Goal: Task Accomplishment & Management: Manage account settings

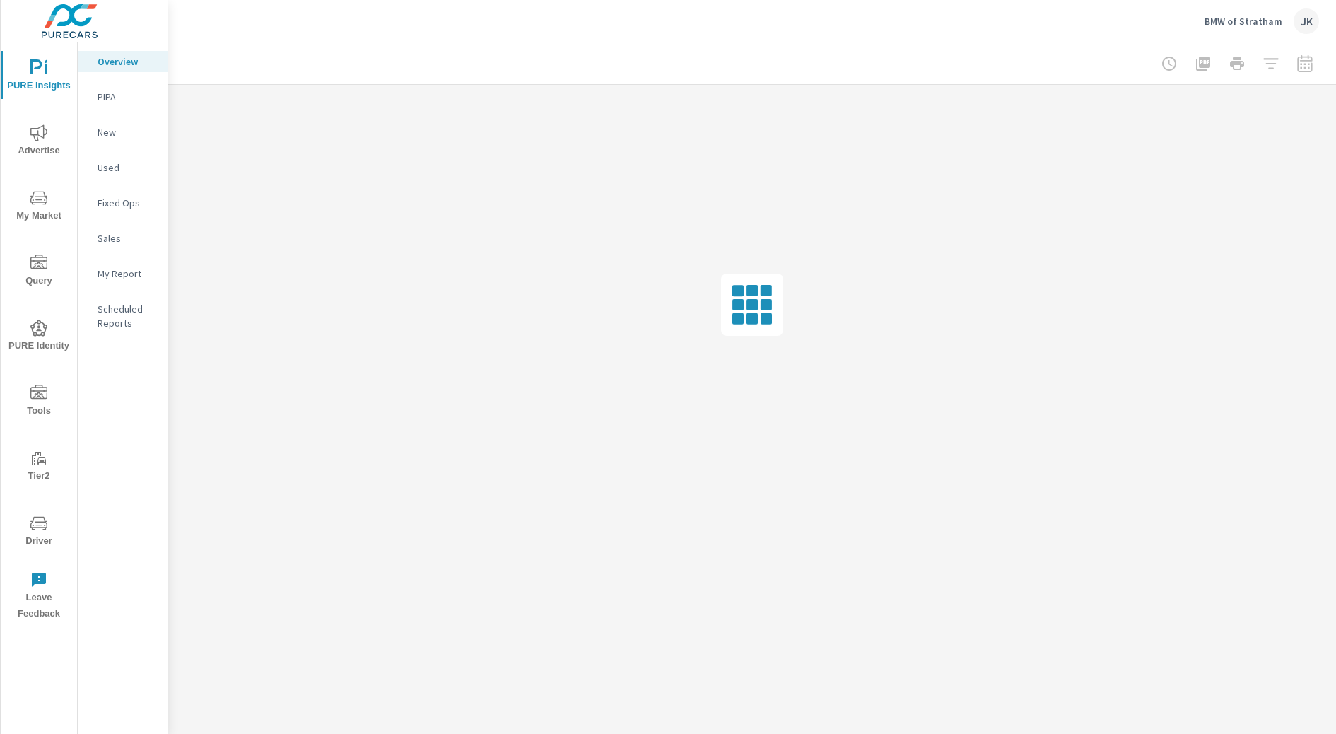
click at [1298, 18] on div "JK" at bounding box center [1305, 20] width 25 height 25
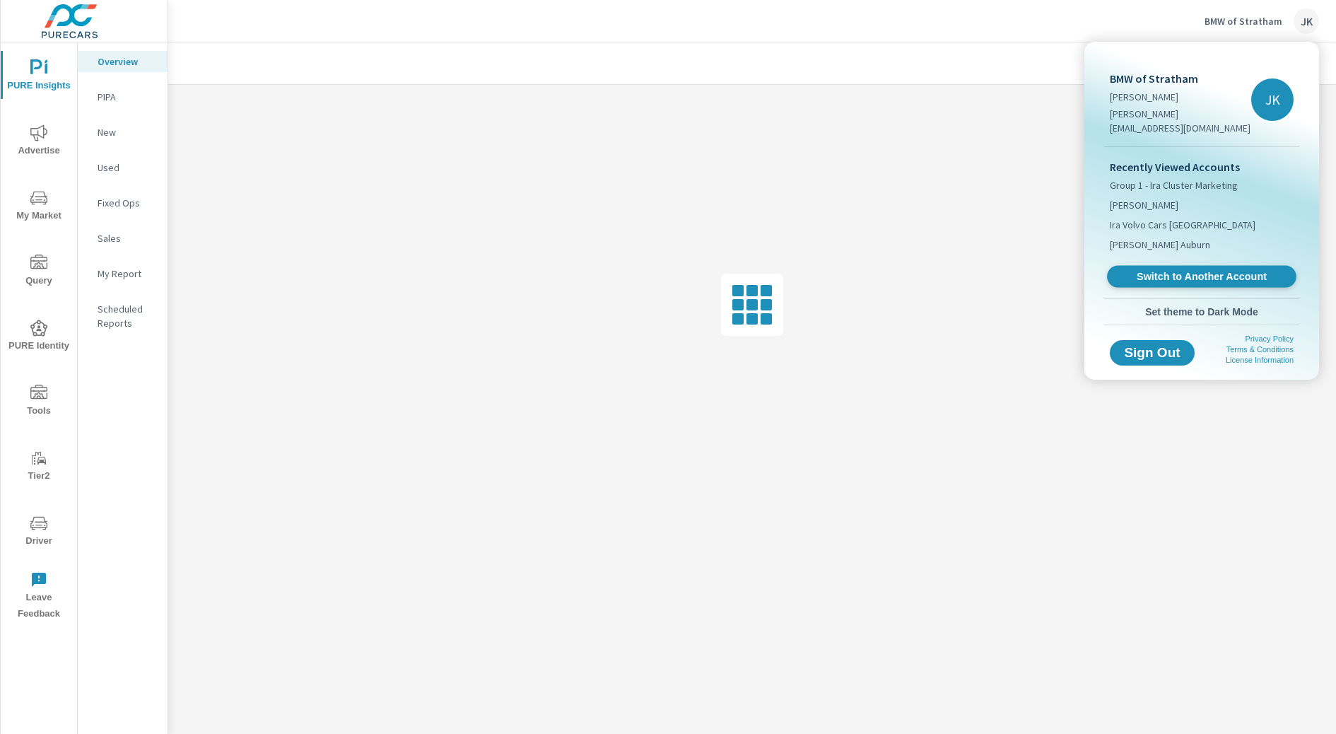
click at [1175, 270] on span "Switch to Another Account" at bounding box center [1201, 276] width 173 height 13
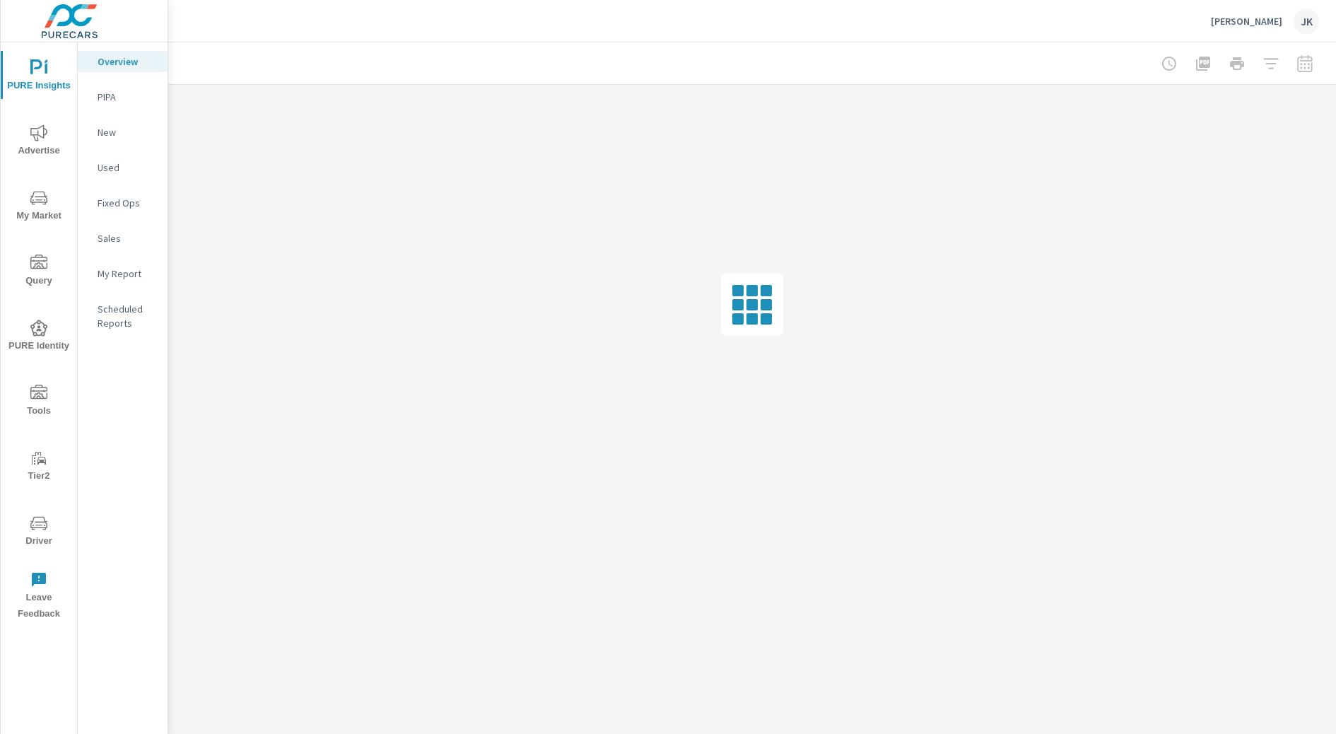
click at [51, 519] on span "Driver" at bounding box center [39, 532] width 68 height 35
